Goal: Task Accomplishment & Management: Use online tool/utility

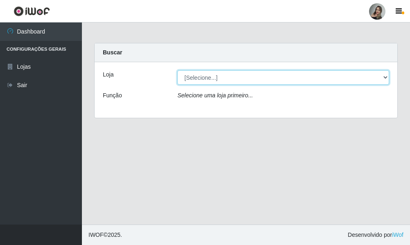
click at [385, 77] on select "[Selecione...] Supermercado Sao Francisco - Amarante" at bounding box center [283, 77] width 212 height 14
select select "383"
click at [177, 70] on select "[Selecione...] Supermercado Sao Francisco - Amarante" at bounding box center [283, 77] width 212 height 14
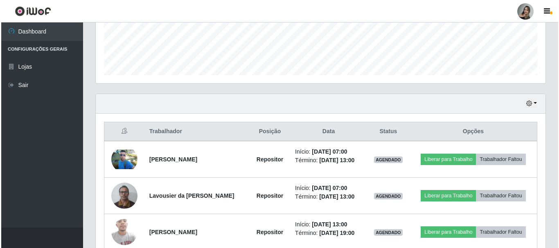
scroll to position [259, 0]
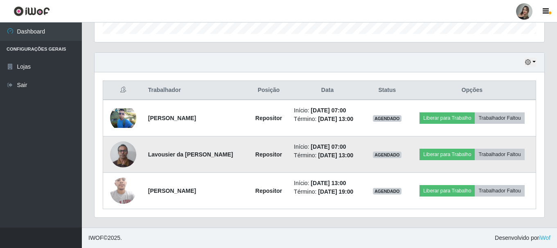
click at [120, 157] on img at bounding box center [123, 154] width 26 height 35
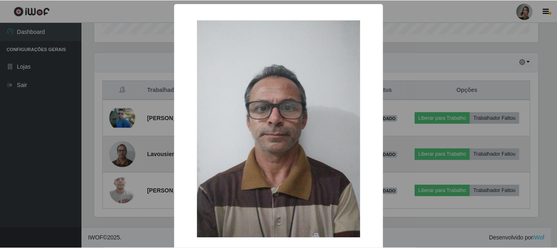
scroll to position [170, 446]
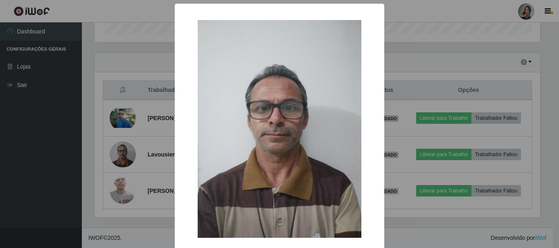
click at [409, 9] on div "× OK Cancel" at bounding box center [279, 124] width 559 height 248
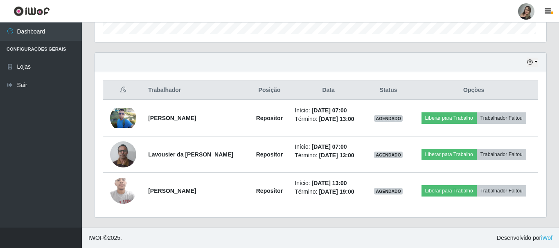
scroll to position [170, 450]
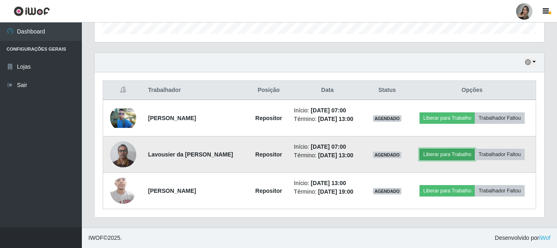
click at [409, 156] on button "Liberar para Trabalho" at bounding box center [447, 154] width 55 height 11
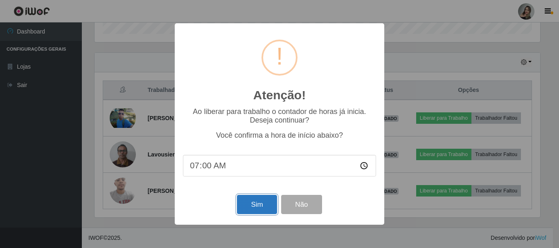
click at [271, 212] on button "Sim" at bounding box center [257, 204] width 40 height 19
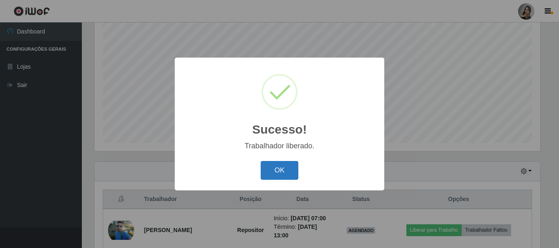
click at [282, 171] on button "OK" at bounding box center [280, 170] width 38 height 19
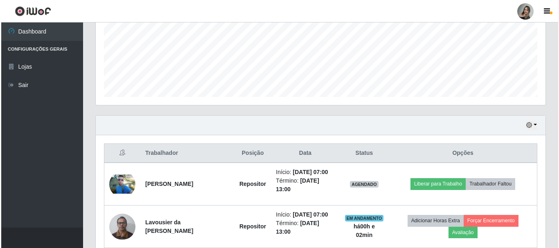
scroll to position [198, 0]
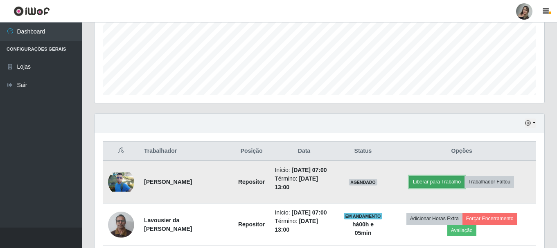
click at [409, 182] on button "Liberar para Trabalho" at bounding box center [436, 181] width 55 height 11
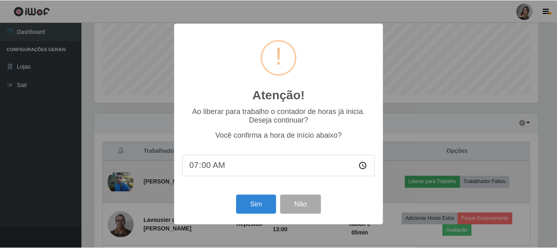
scroll to position [170, 446]
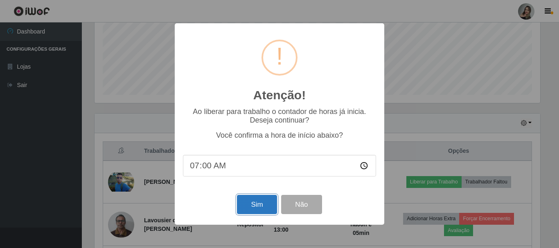
click at [249, 210] on button "Sim" at bounding box center [257, 204] width 40 height 19
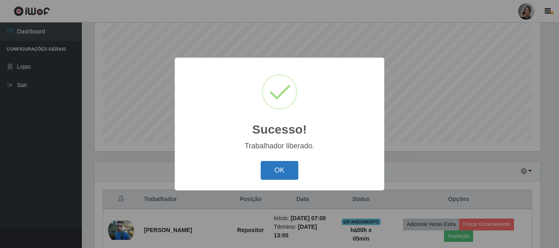
click at [286, 177] on button "OK" at bounding box center [280, 170] width 38 height 19
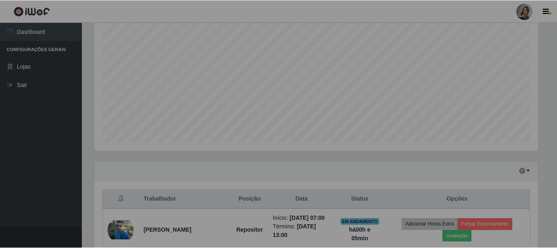
scroll to position [170, 450]
